Goal: Information Seeking & Learning: Learn about a topic

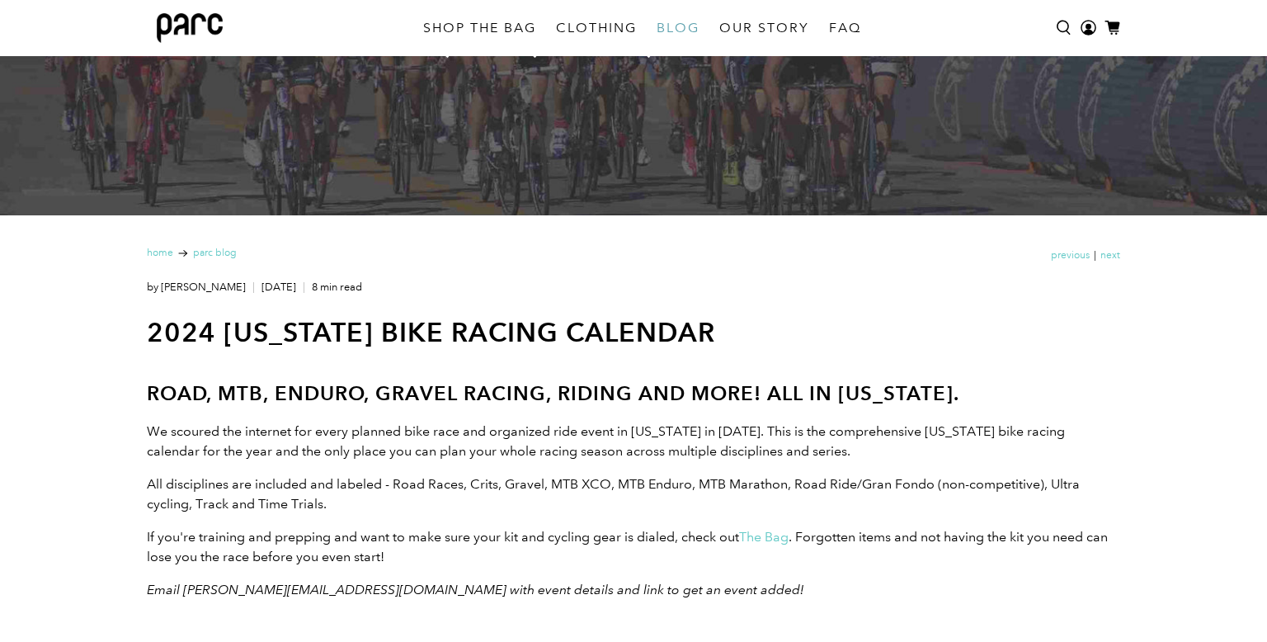
scroll to position [792, 0]
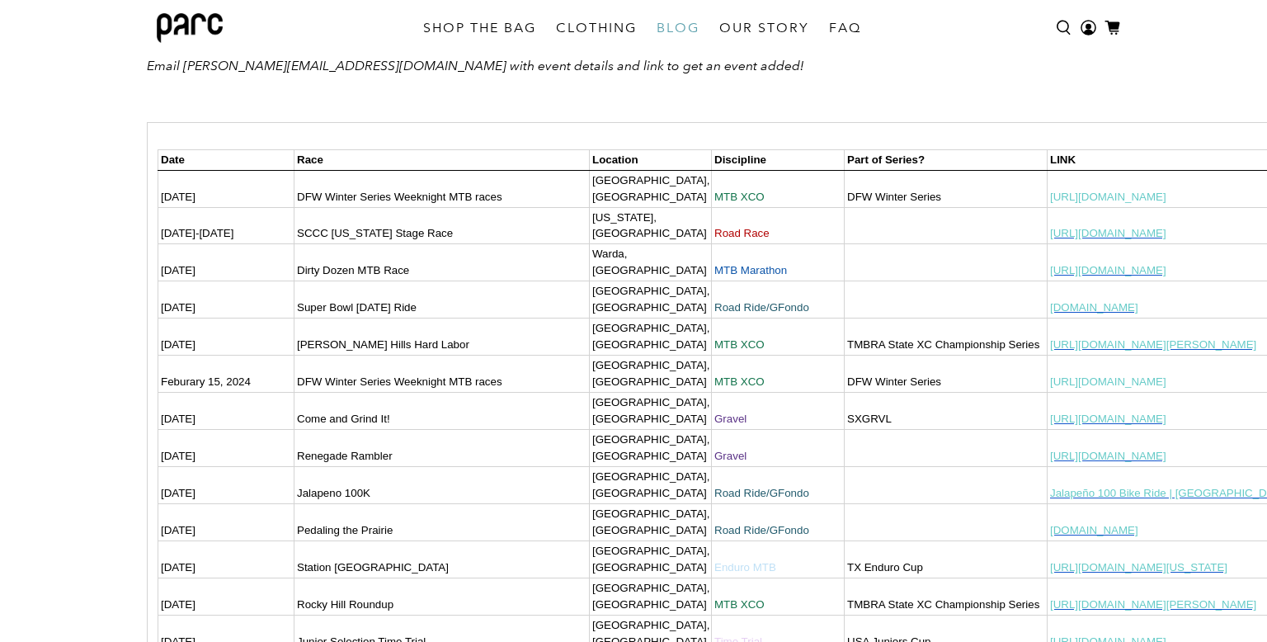
click at [764, 103] on p at bounding box center [633, 99] width 973 height 20
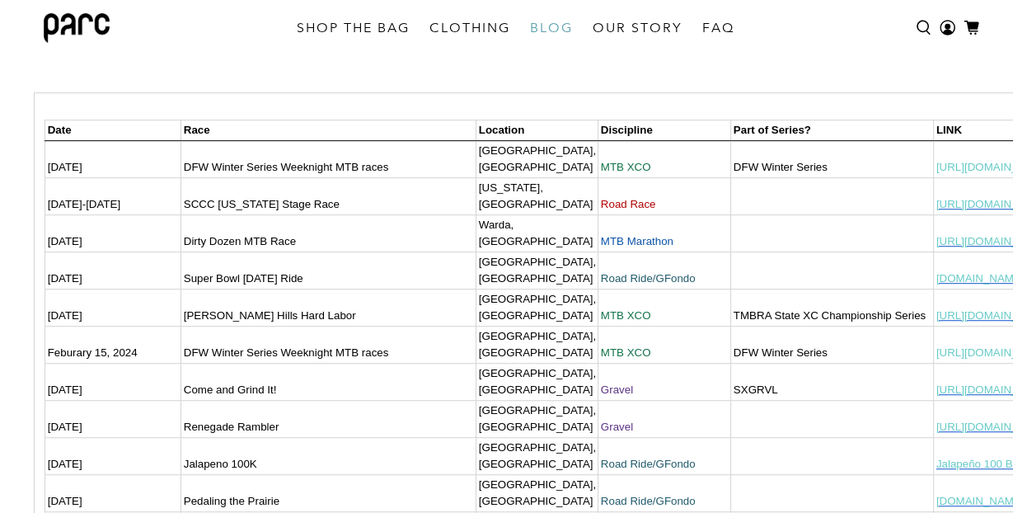
scroll to position [739, 0]
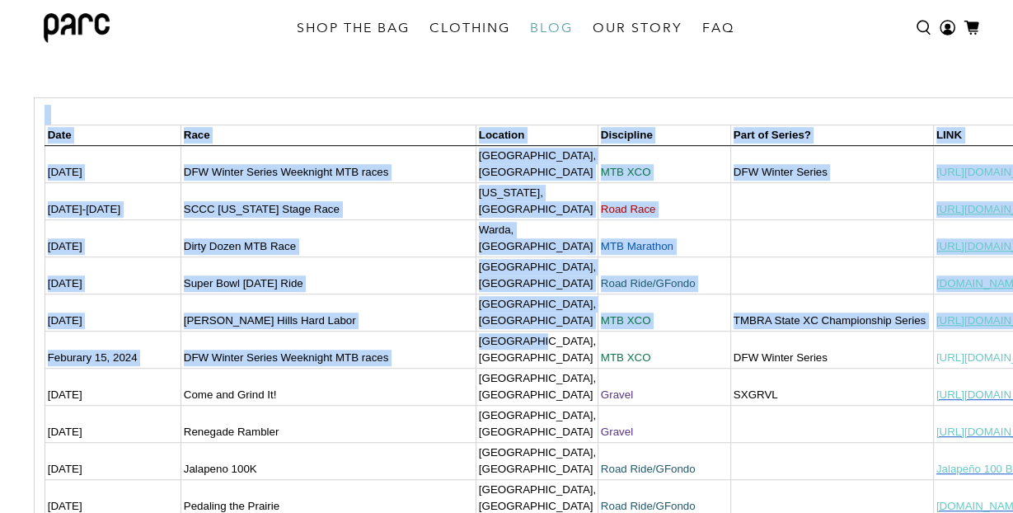
drag, startPoint x: 570, startPoint y: 66, endPoint x: 567, endPoint y: 260, distance: 193.8
click at [560, 136] on td "Location" at bounding box center [537, 135] width 122 height 21
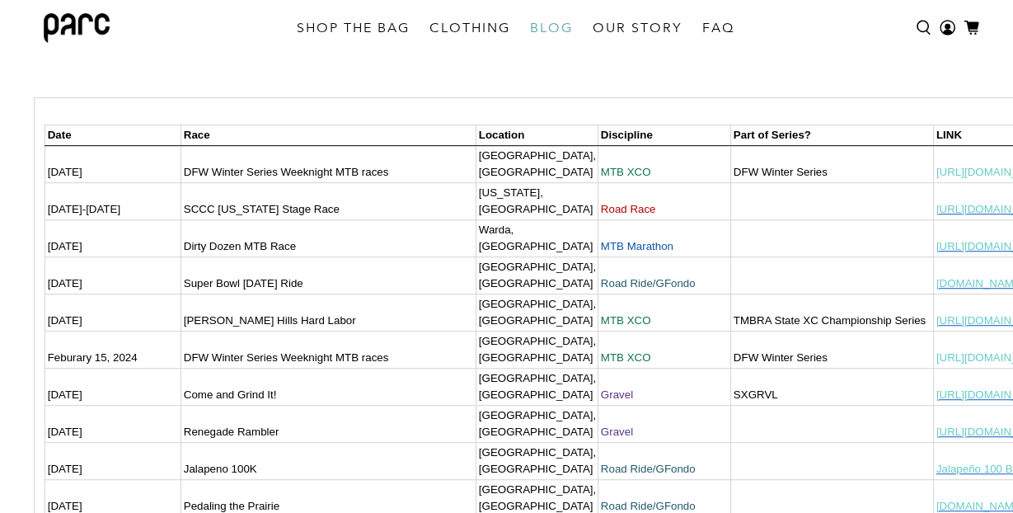
click at [558, 82] on p at bounding box center [507, 74] width 947 height 20
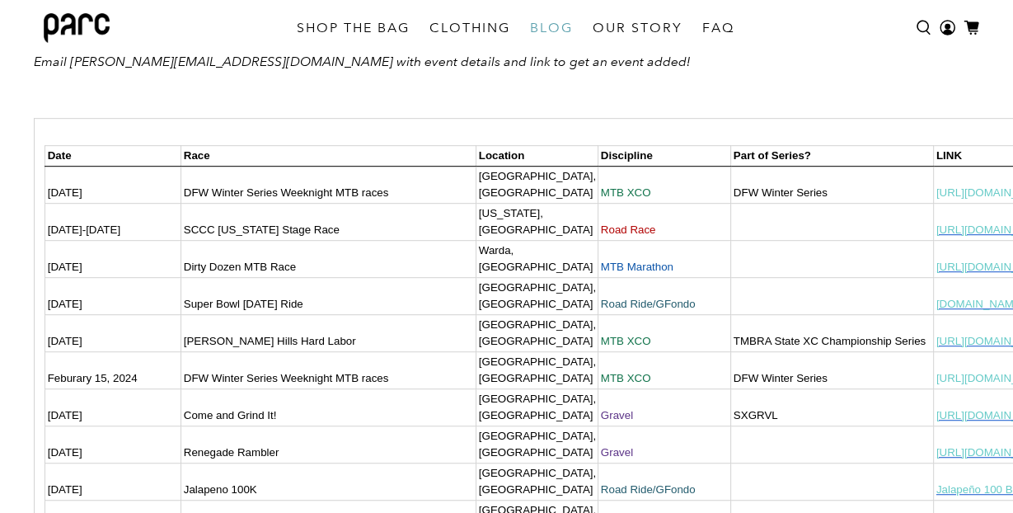
scroll to position [718, 0]
click at [540, 91] on p at bounding box center [507, 95] width 947 height 20
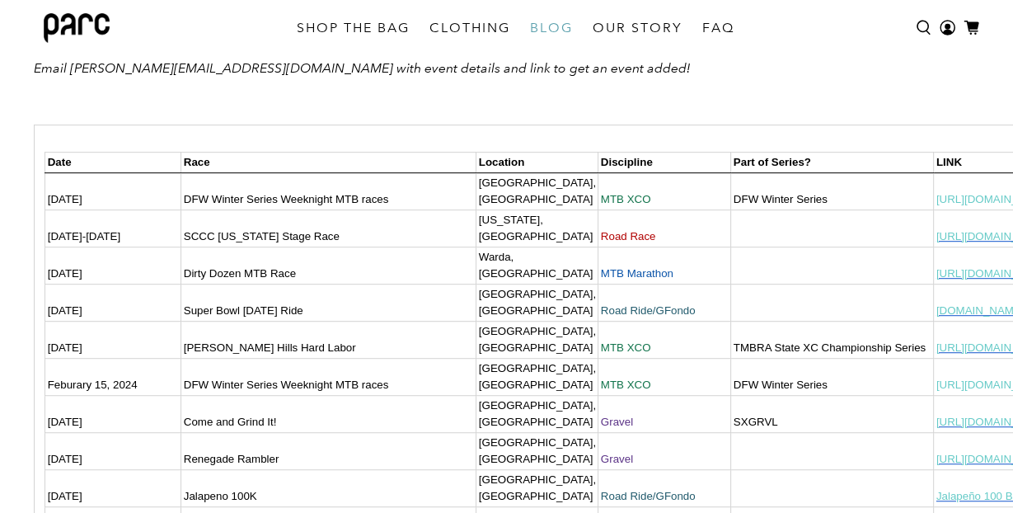
scroll to position [797, 0]
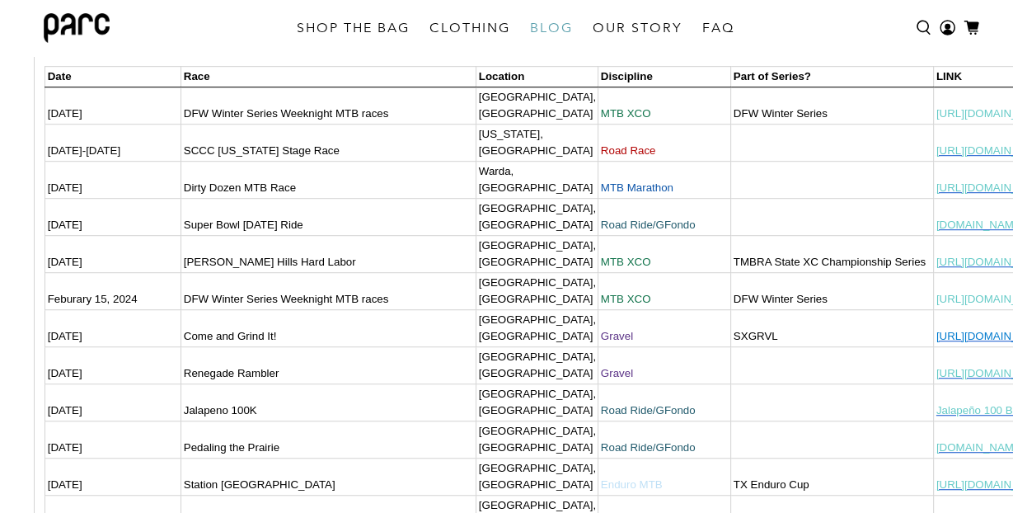
click at [966, 330] on link "[URL][DOMAIN_NAME]" at bounding box center [995, 336] width 116 height 12
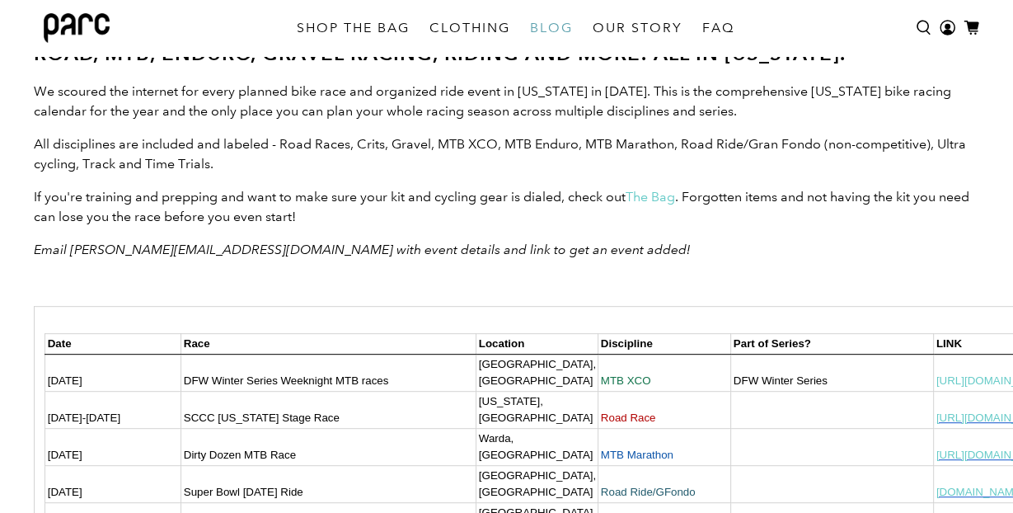
scroll to position [0, 0]
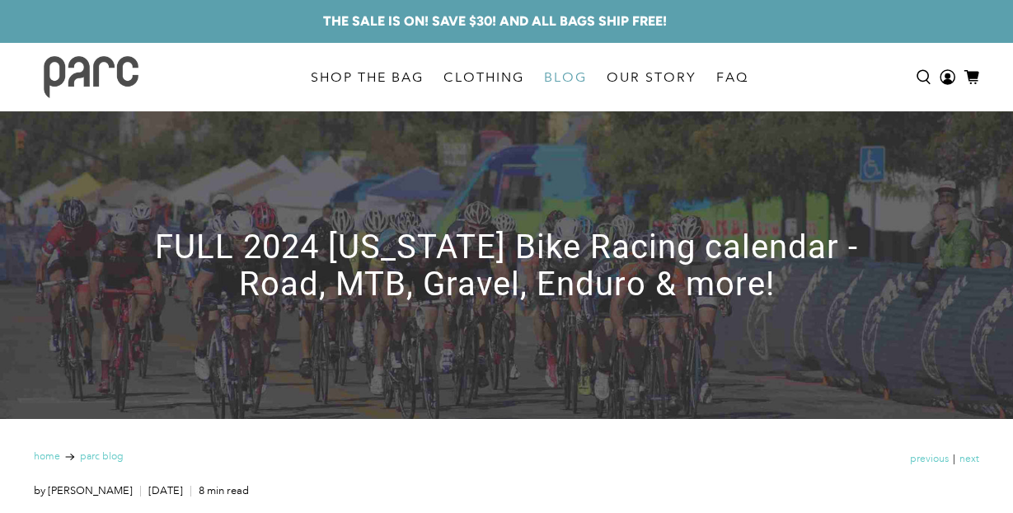
click at [94, 68] on img at bounding box center [91, 77] width 95 height 42
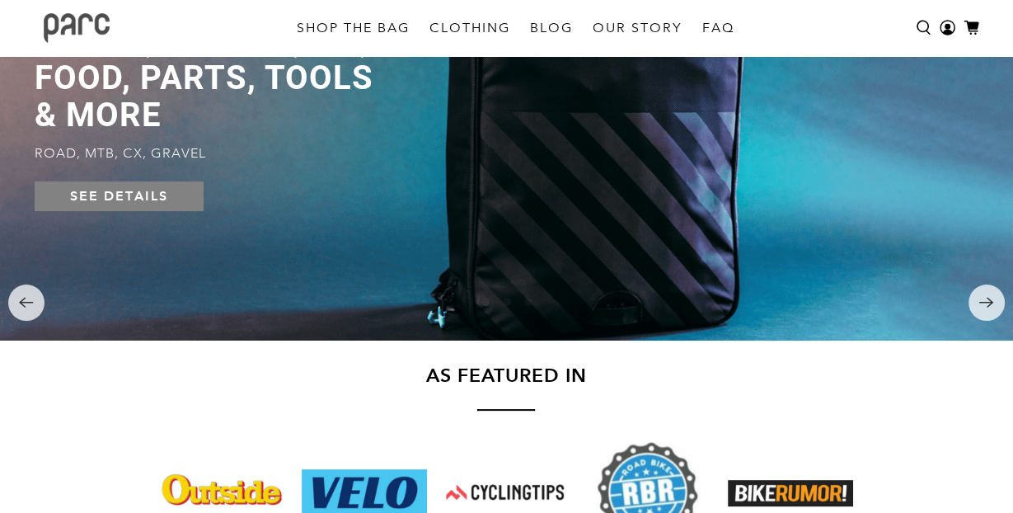
scroll to position [116, 0]
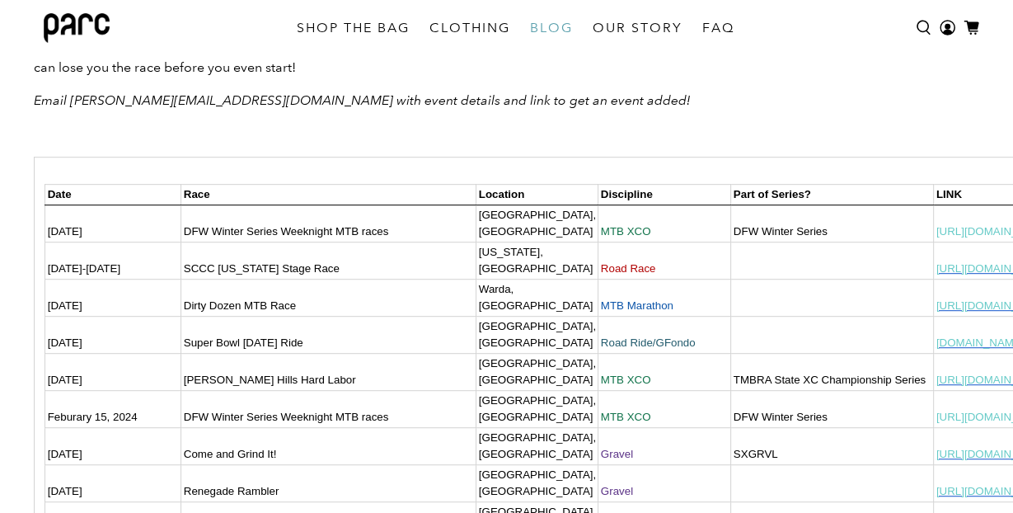
scroll to position [732, 0]
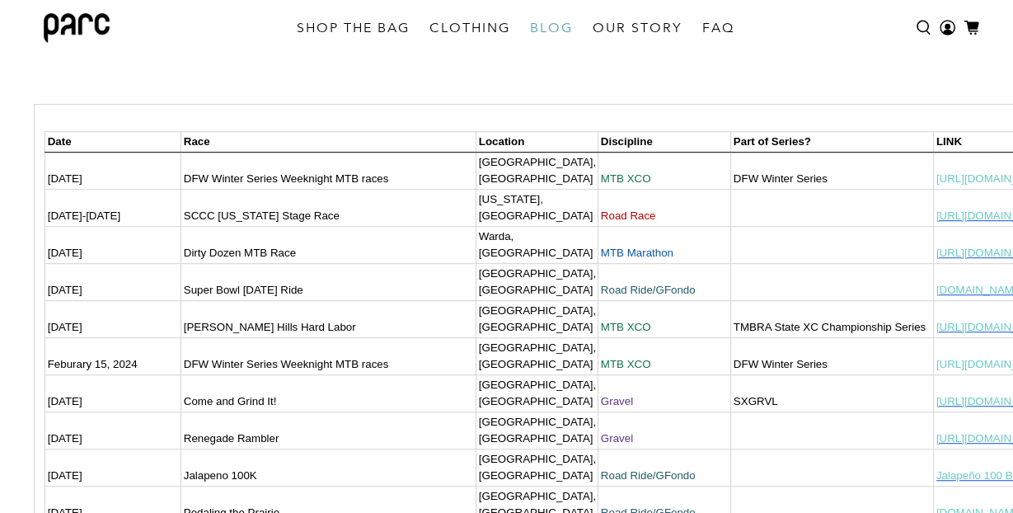
click at [717, 73] on p at bounding box center [507, 81] width 947 height 20
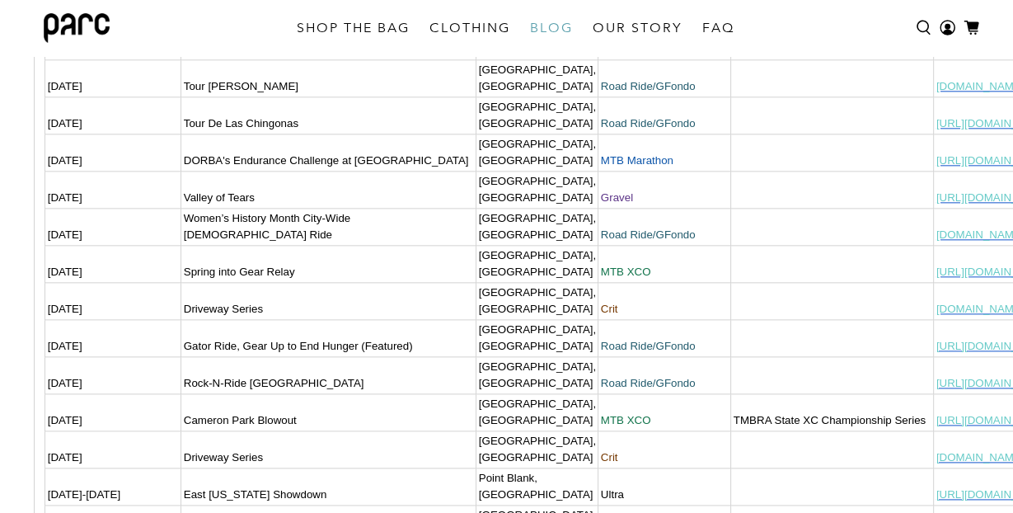
scroll to position [1557, 0]
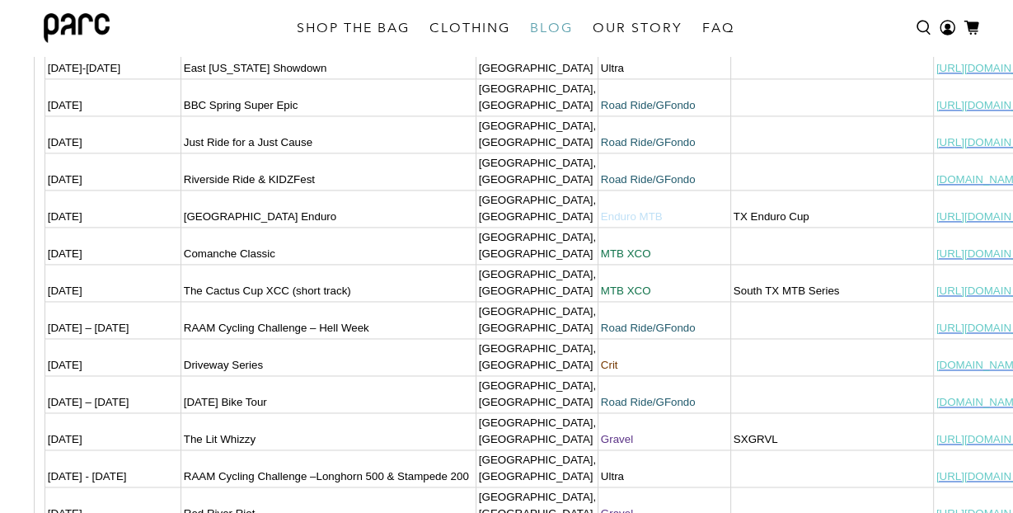
scroll to position [2070, 0]
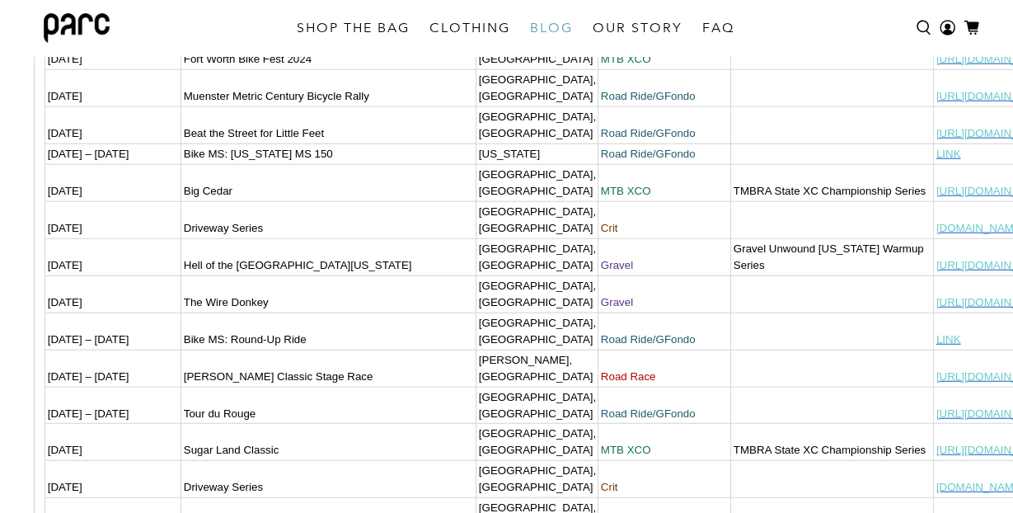
scroll to position [3569, 0]
